Goal: Information Seeking & Learning: Learn about a topic

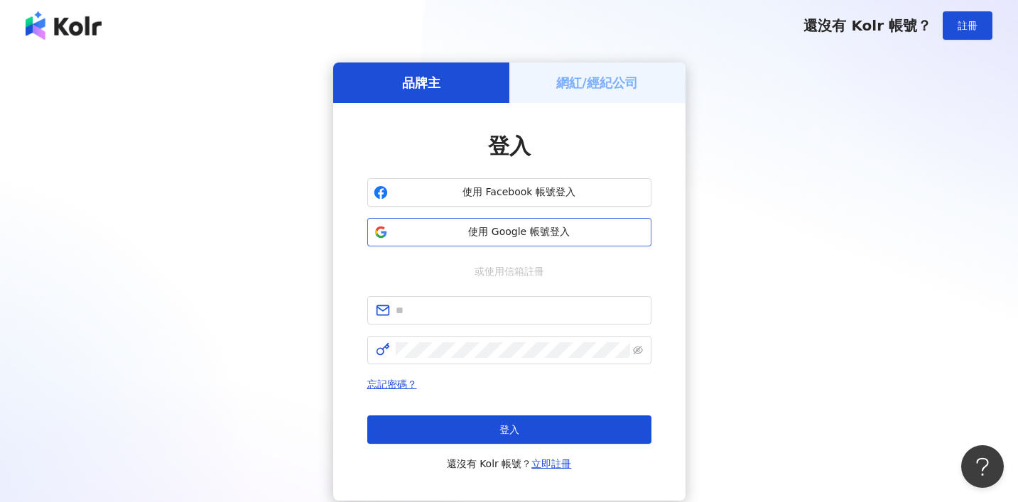
click at [472, 231] on span "使用 Google 帳號登入" at bounding box center [518, 232] width 251 height 14
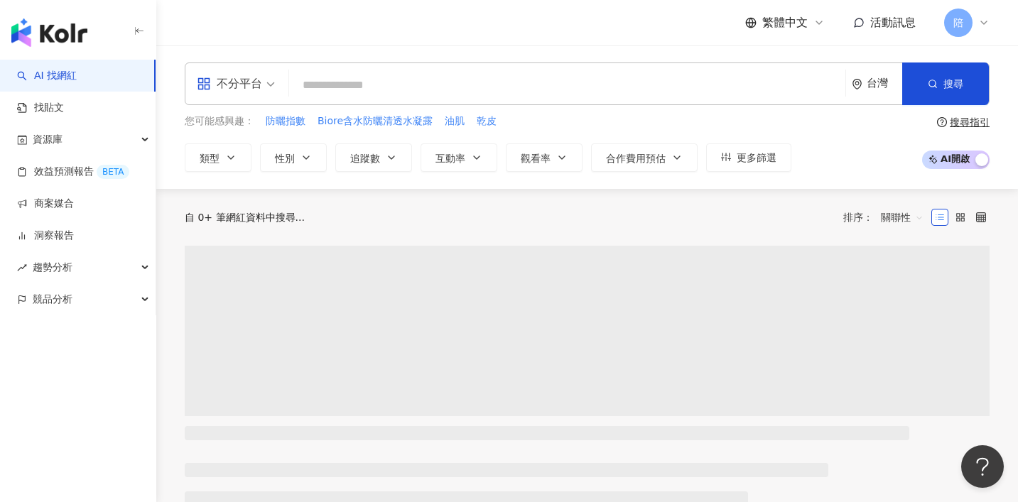
click at [238, 83] on div "不分平台" at bounding box center [229, 83] width 65 height 23
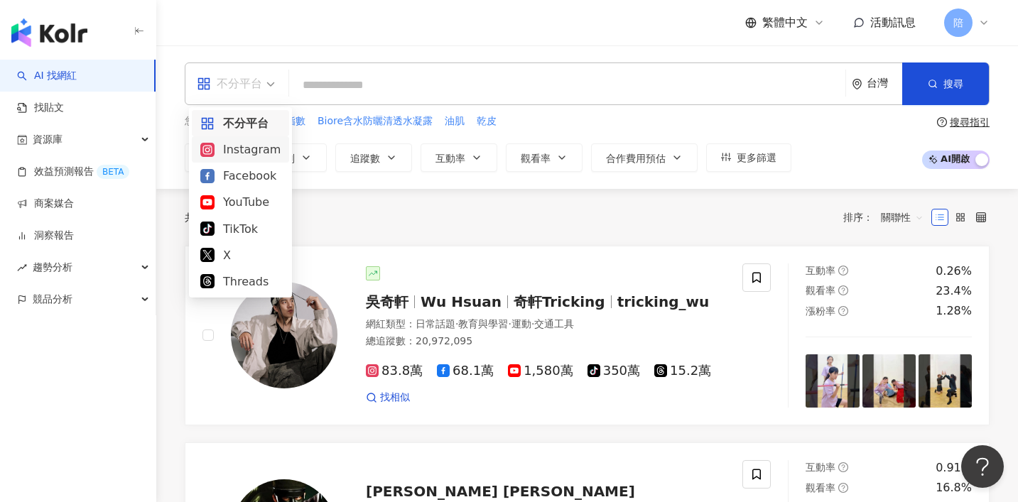
click at [244, 151] on div "Instagram" at bounding box center [240, 150] width 80 height 18
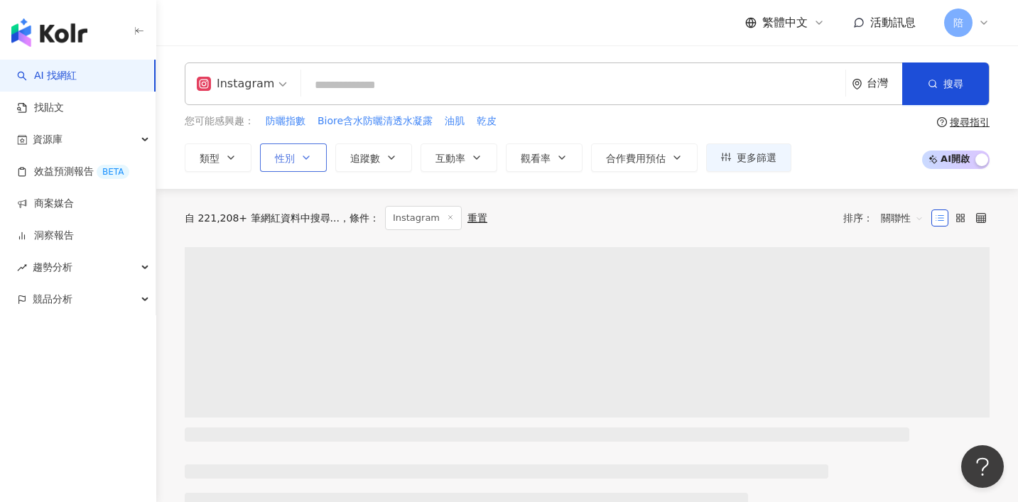
click at [273, 163] on button "性別" at bounding box center [293, 157] width 67 height 28
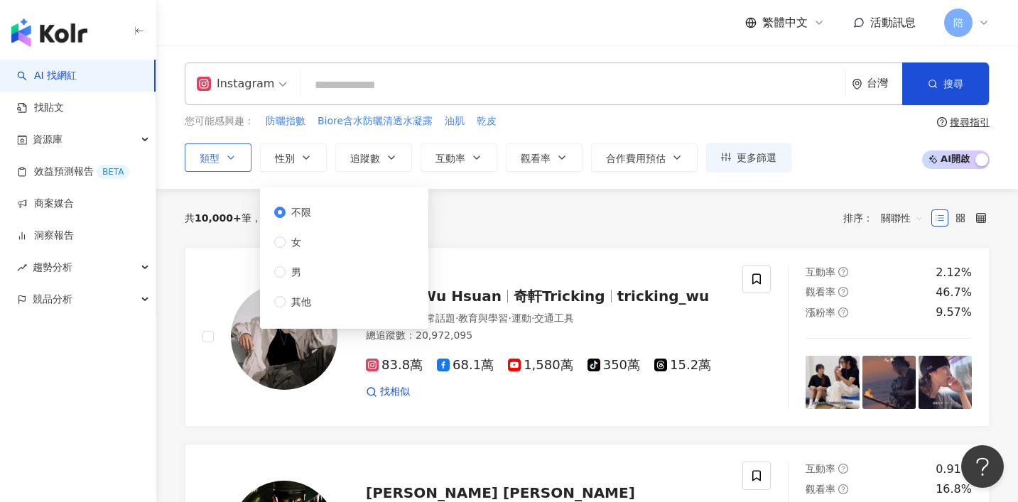
click at [216, 157] on span "類型" at bounding box center [210, 158] width 20 height 11
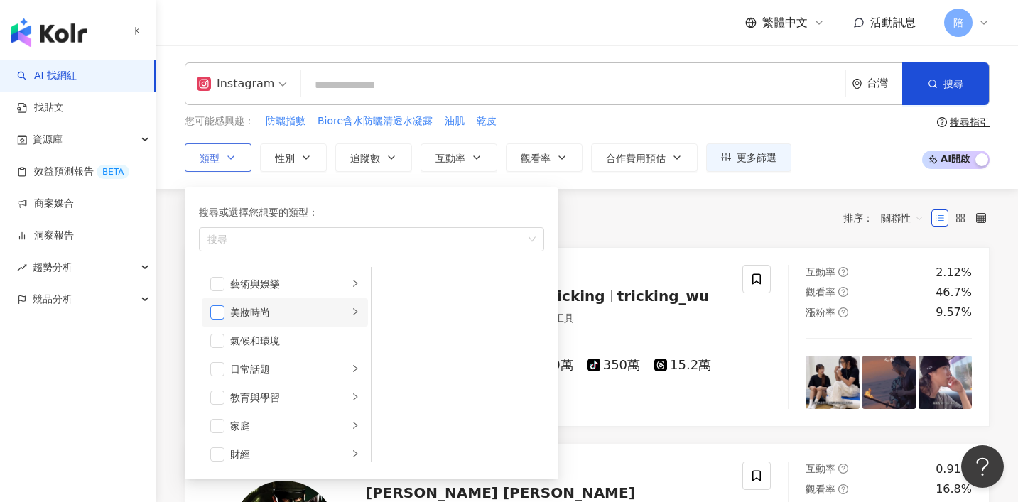
click at [217, 311] on span "button" at bounding box center [217, 312] width 14 height 14
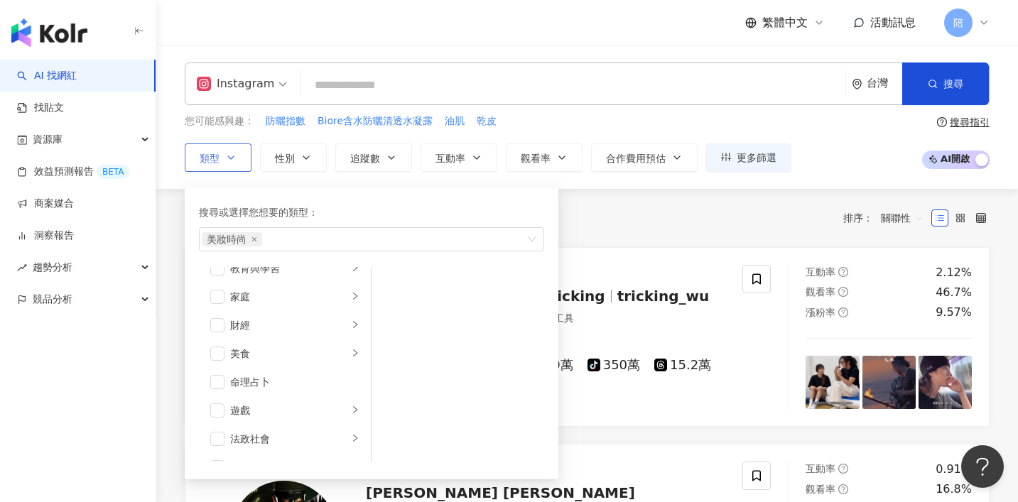
scroll to position [143, 0]
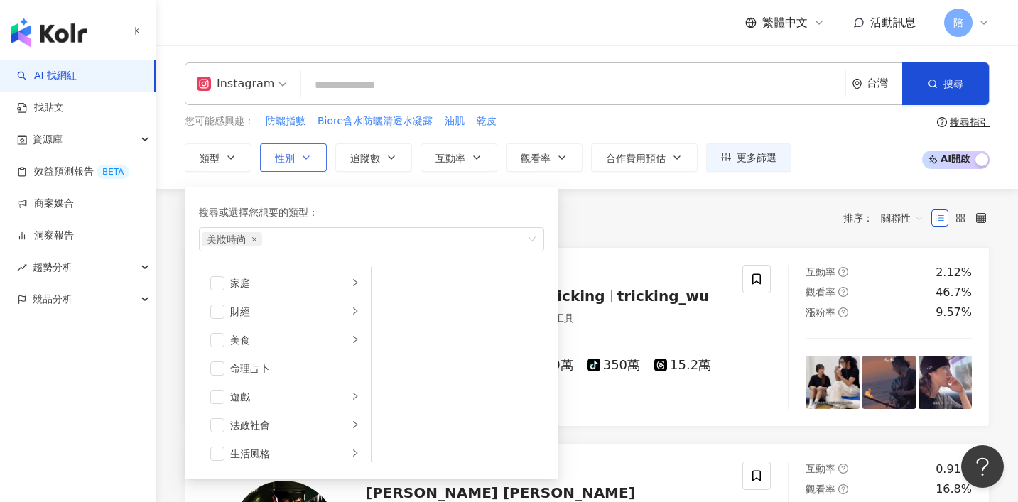
click at [291, 160] on span "性別" at bounding box center [285, 158] width 20 height 11
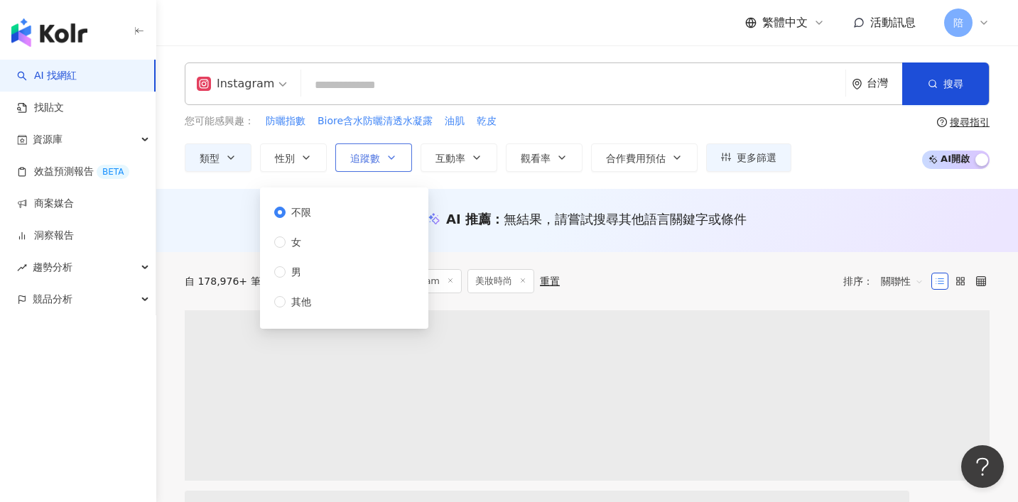
click at [369, 157] on span "追蹤數" at bounding box center [365, 158] width 30 height 11
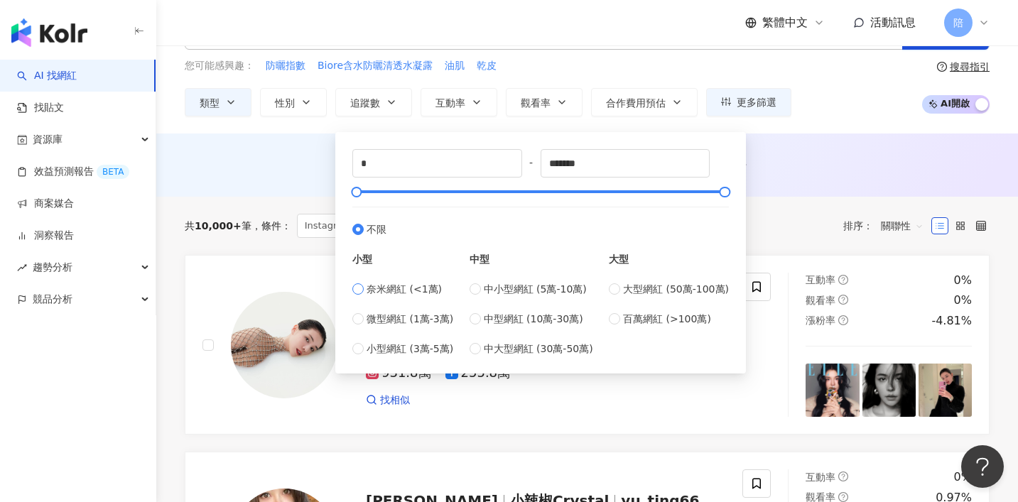
scroll to position [56, 0]
click at [403, 324] on span "微型網紅 (1萬-3萬)" at bounding box center [409, 318] width 87 height 16
type input "*****"
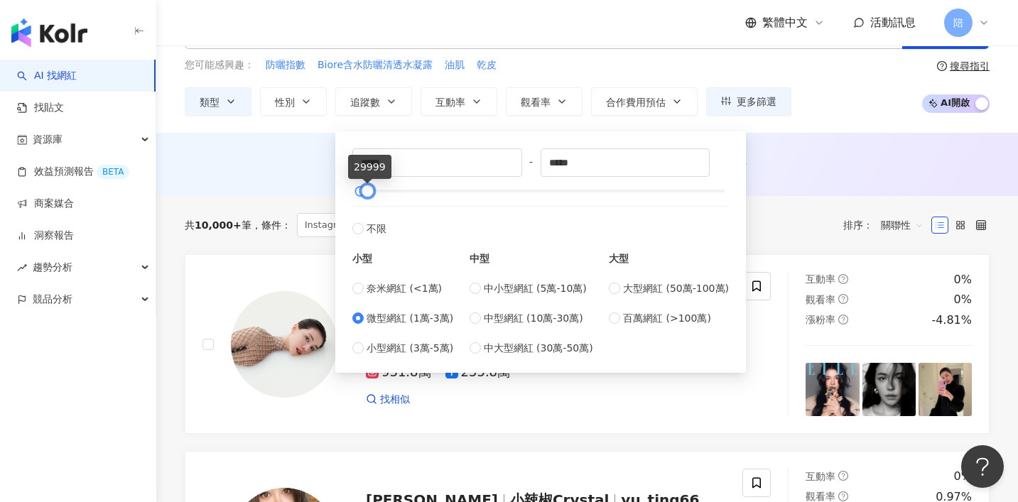
type input "*****"
type input "****"
type input "*****"
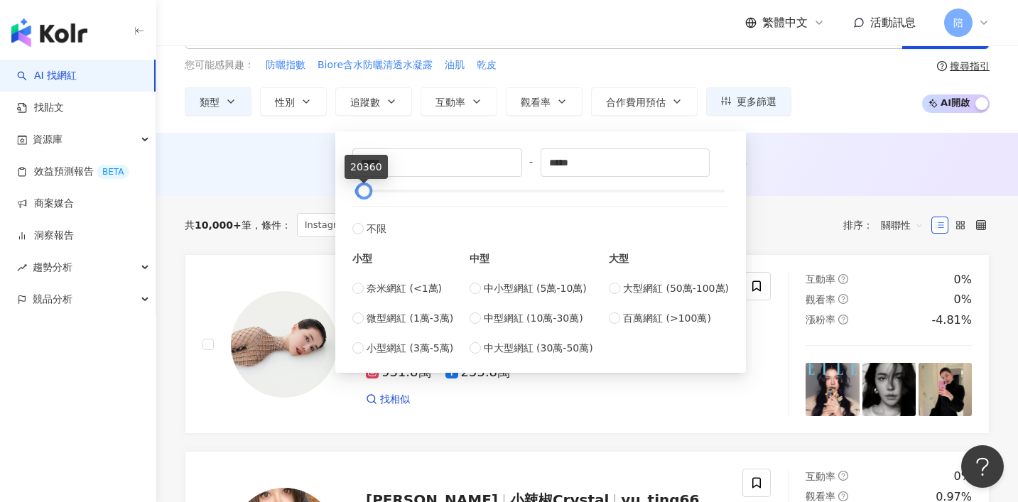
click at [363, 195] on div at bounding box center [364, 191] width 8 height 8
click at [295, 173] on div "AI 推薦 ： 無結果，請嘗試搜尋其他語言關鍵字或條件" at bounding box center [586, 167] width 861 height 26
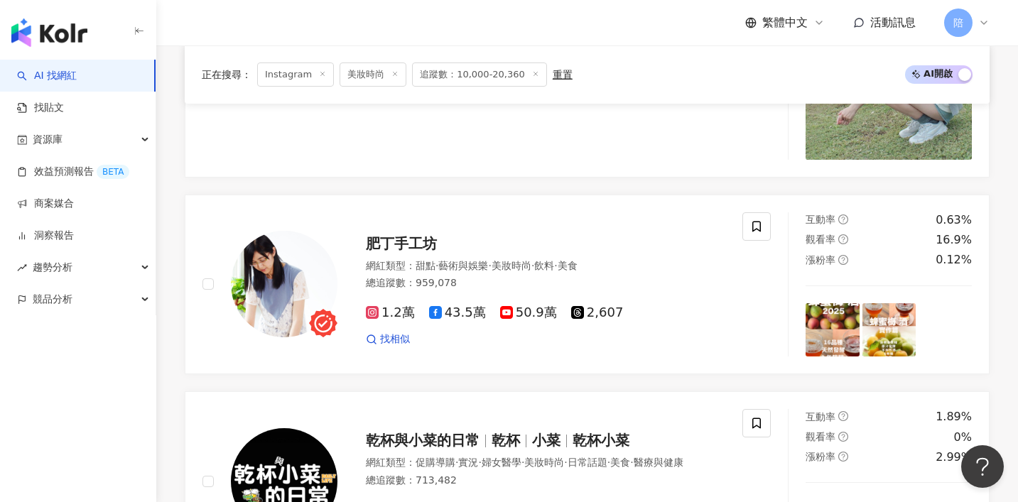
scroll to position [1778, 0]
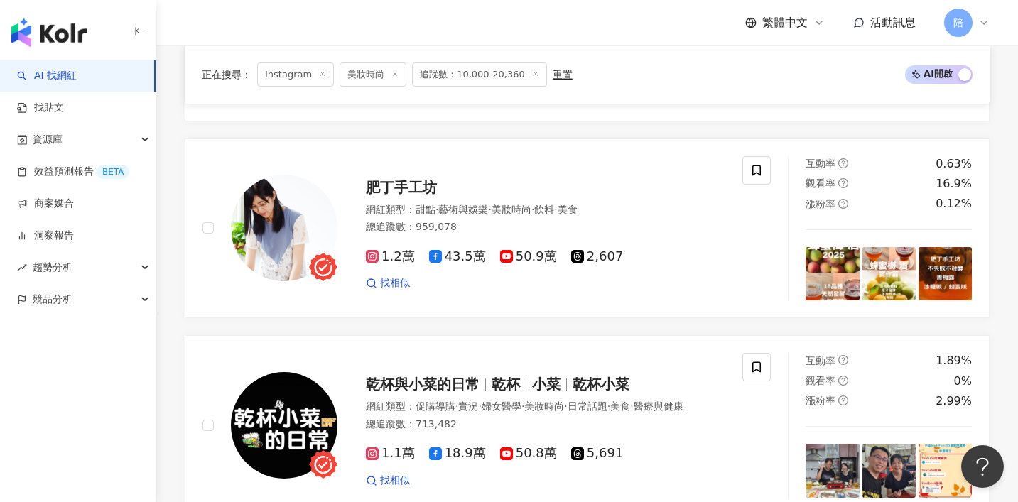
click at [1006, 295] on div "正在搜尋 ： Instagram 美妝時尚 追蹤數：10,000-20,360 重置 AI 開啟 AI 關閉 韓瑜Angel Han 網紅類型 ： 營養與保健…" at bounding box center [586, 105] width 861 height 2730
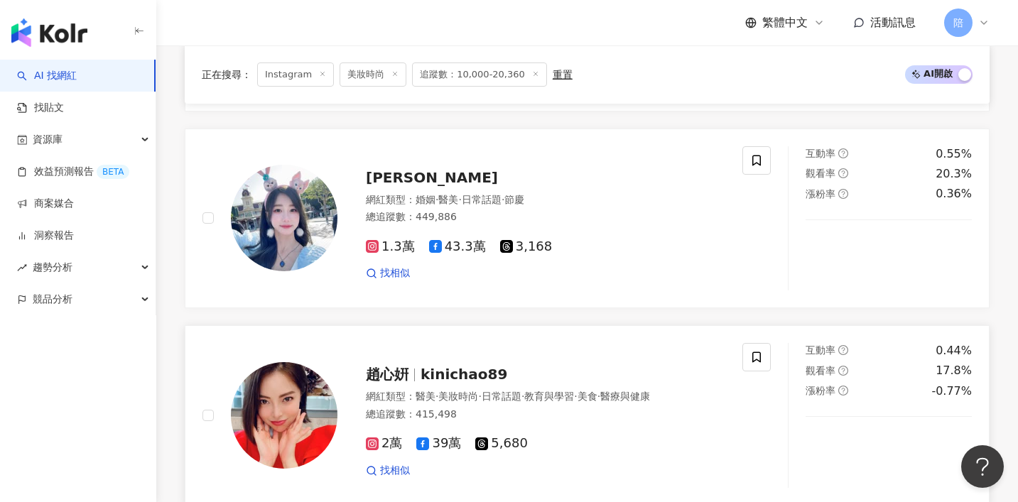
scroll to position [2186, 0]
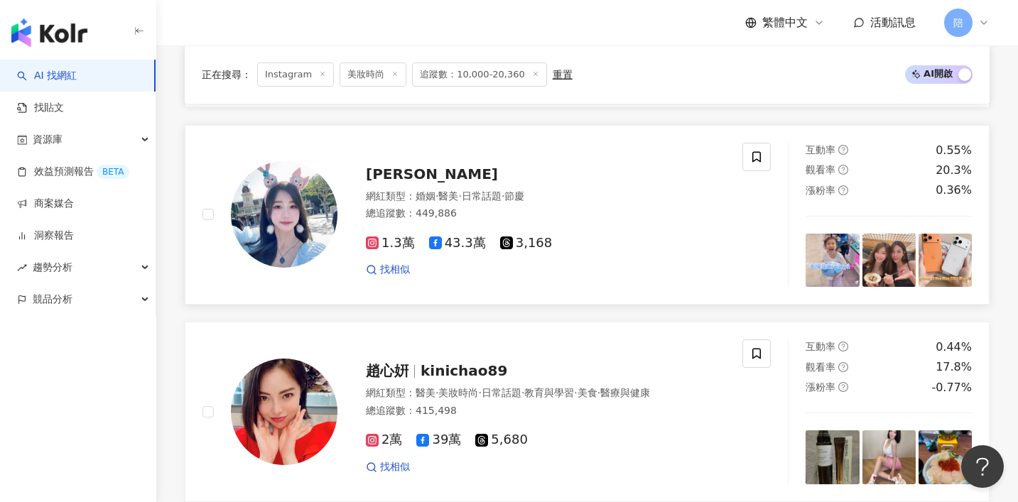
click at [389, 163] on div "Vina 薇娜 網紅類型 ： 婚姻 · 醫美 · 日常話題 · 節慶 總追蹤數 ： 449,886 1.3萬 43.3萬 3,168 找相似" at bounding box center [531, 215] width 388 height 124
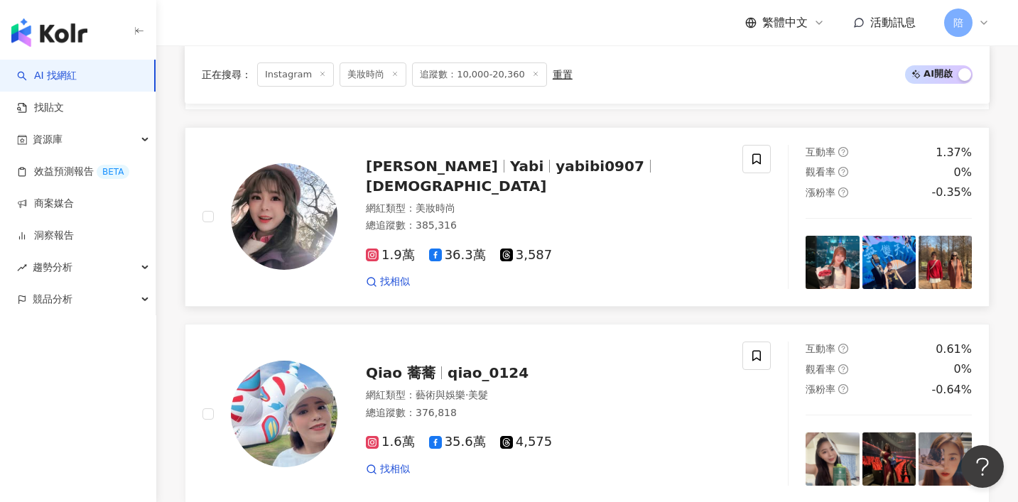
scroll to position [2741, 0]
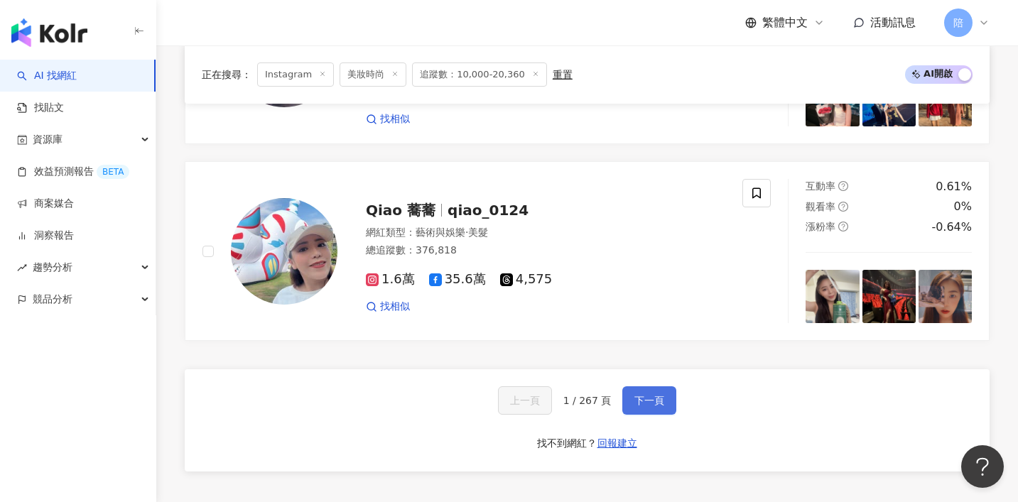
click at [641, 389] on button "下一頁" at bounding box center [649, 400] width 54 height 28
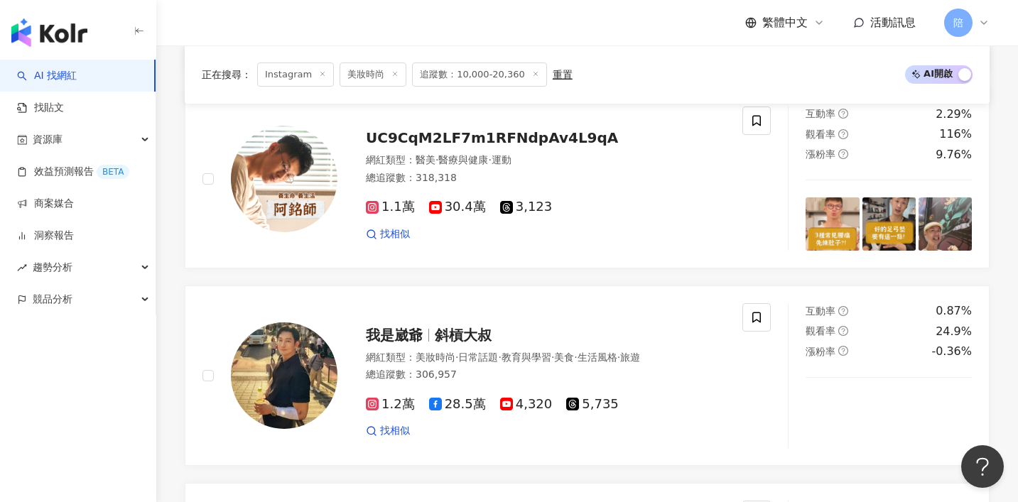
scroll to position [2583, 0]
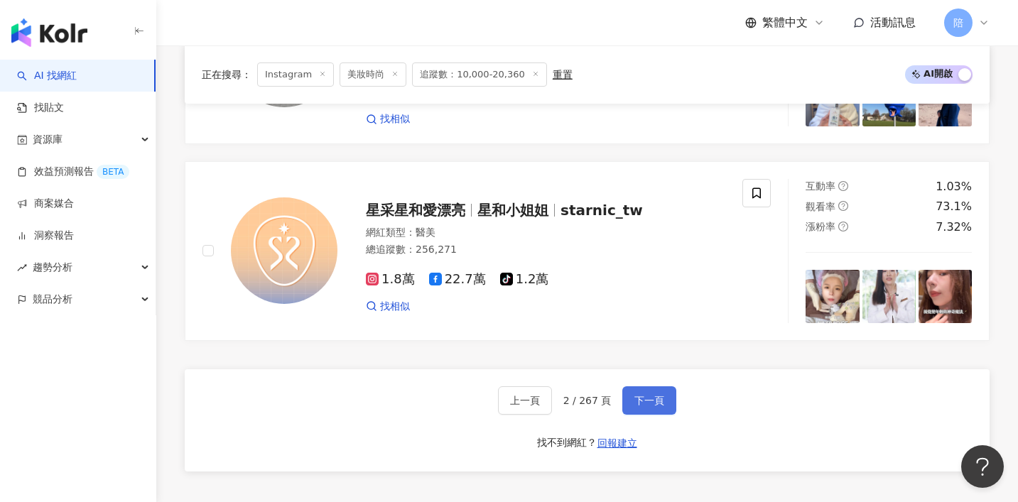
click at [641, 405] on span "下一頁" at bounding box center [649, 400] width 30 height 11
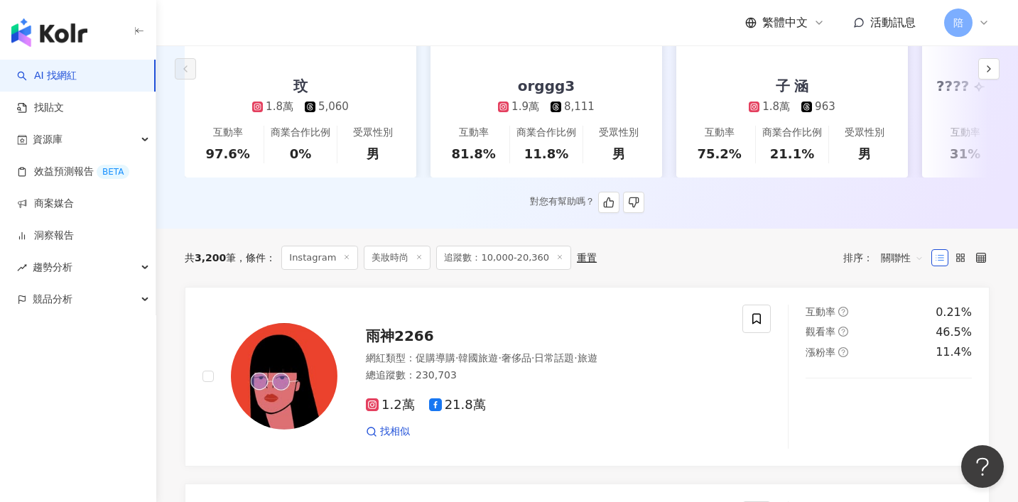
scroll to position [484, 0]
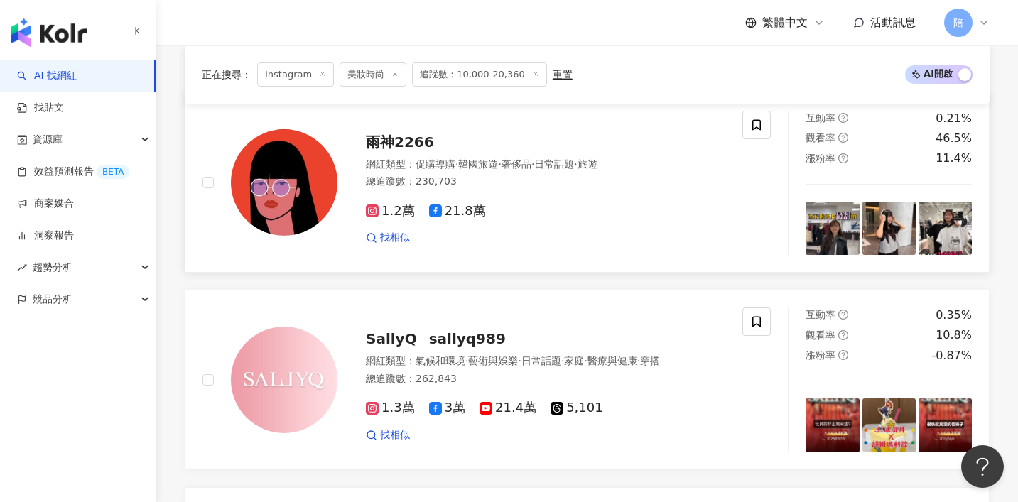
click at [393, 126] on div "雨神2266 網紅類型 ： 促購導購 · 韓國旅遊 · 奢侈品 · 日常話題 · 旅遊 總追蹤數 ： 230,703 1.2萬 21.8萬 找相似" at bounding box center [531, 183] width 388 height 124
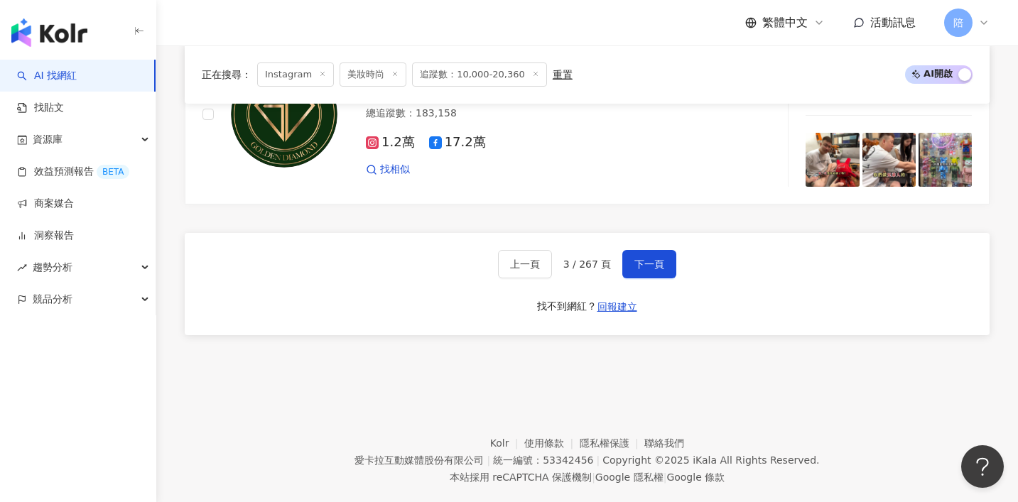
scroll to position [2746, 0]
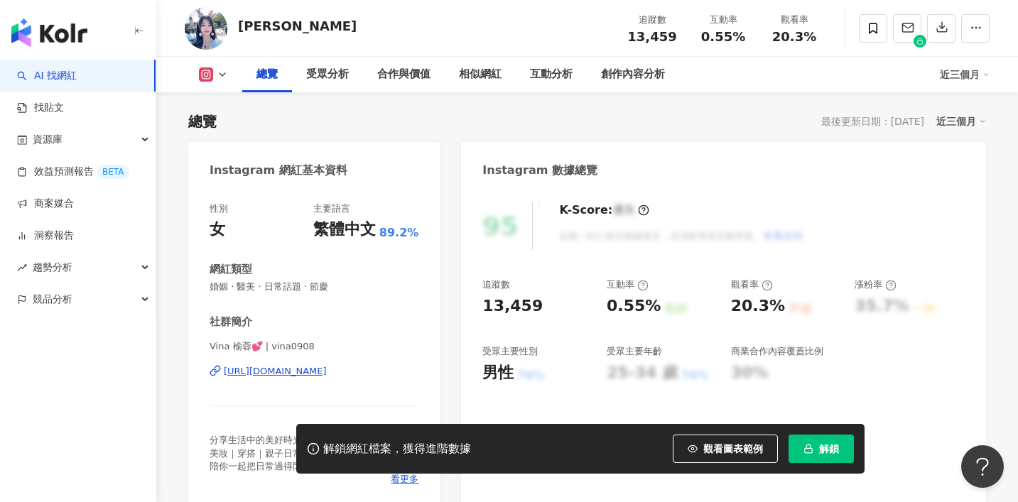
scroll to position [85, 0]
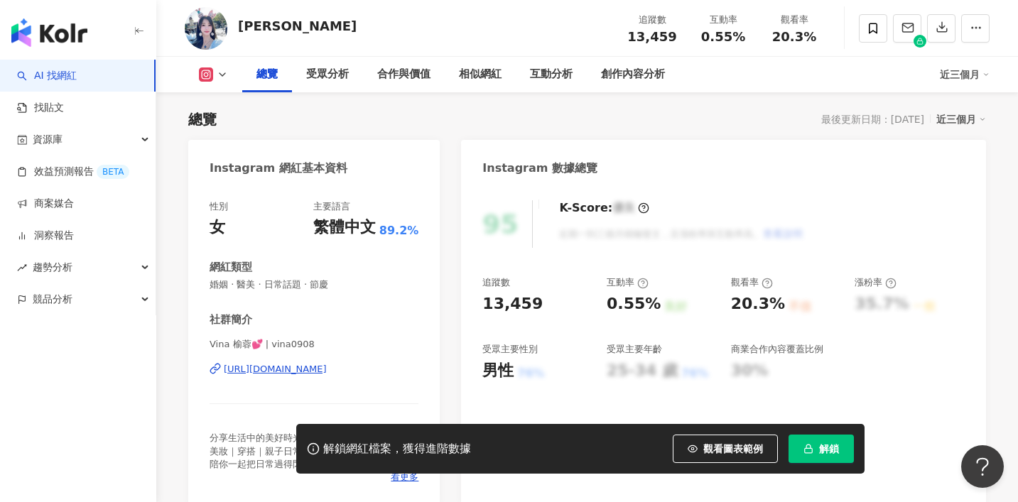
click at [327, 369] on div "[URL][DOMAIN_NAME]" at bounding box center [275, 369] width 103 height 13
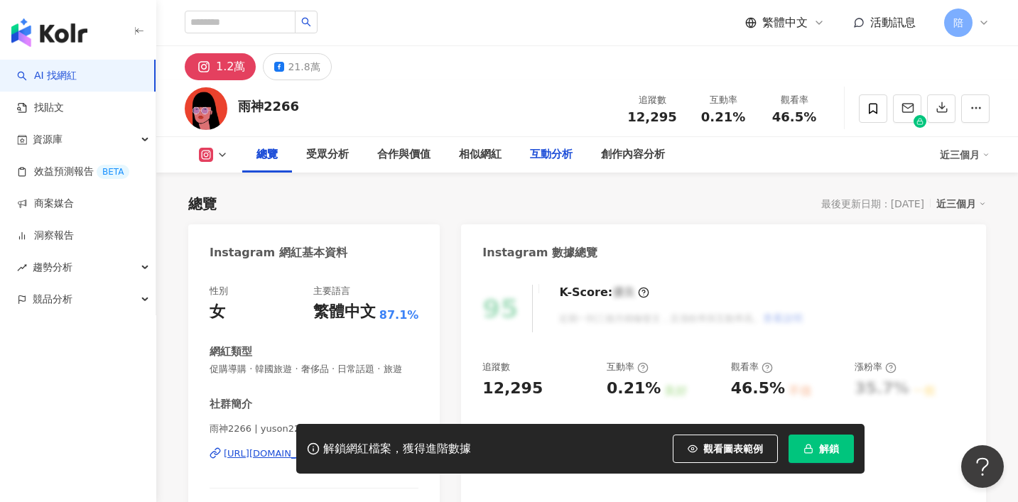
scroll to position [327, 0]
